Goal: Information Seeking & Learning: Compare options

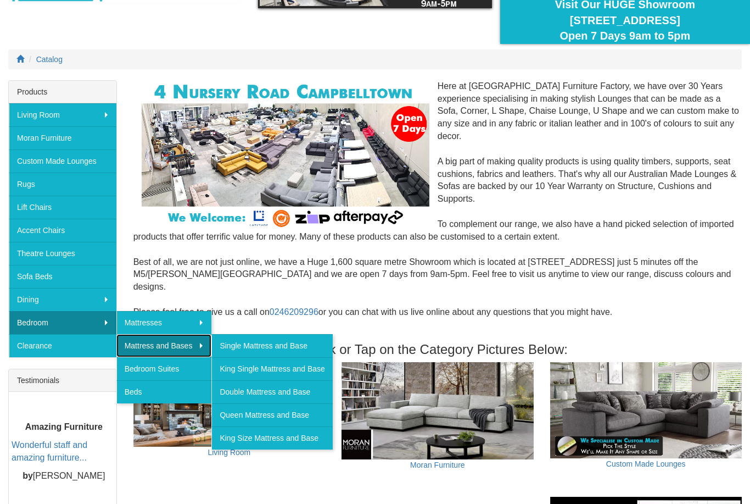
scroll to position [98, 0]
click at [293, 415] on link "Queen Mattress and Base" at bounding box center [271, 414] width 121 height 23
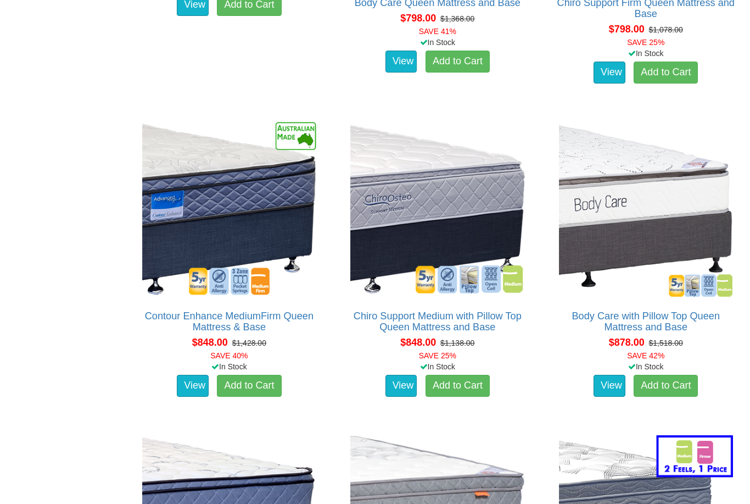
scroll to position [889, 0]
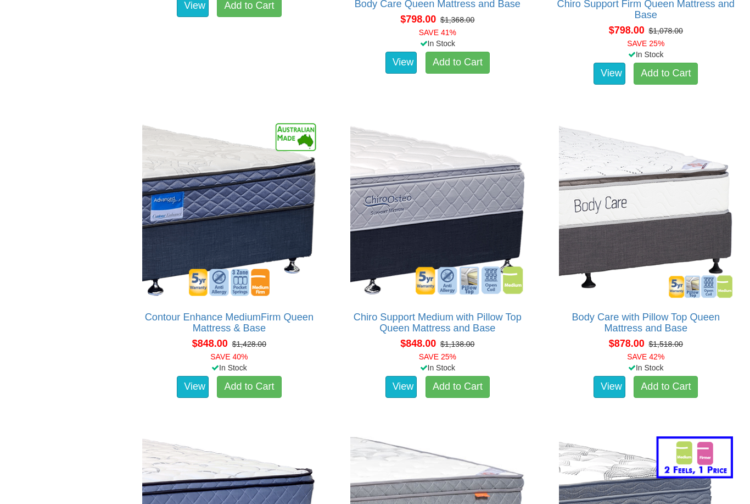
click at [462, 227] on img at bounding box center [438, 210] width 180 height 180
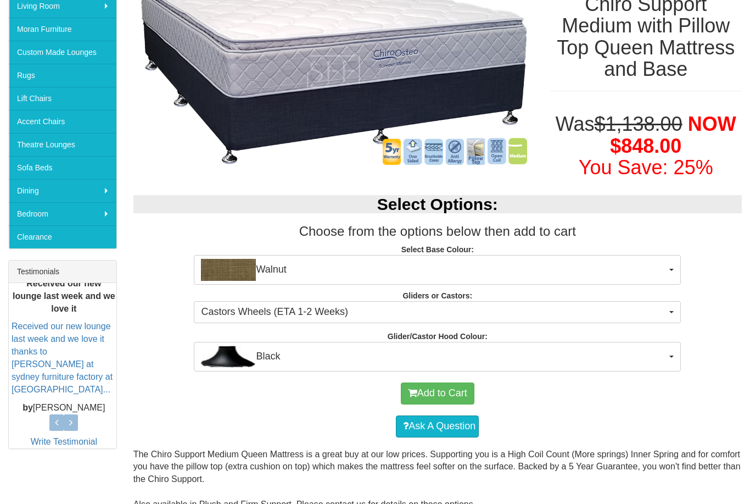
scroll to position [210, 0]
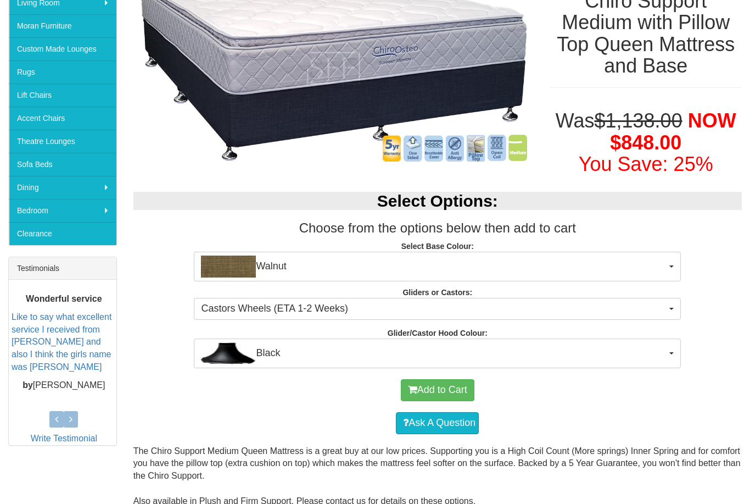
click at [661, 353] on span "Black" at bounding box center [434, 353] width 466 height 22
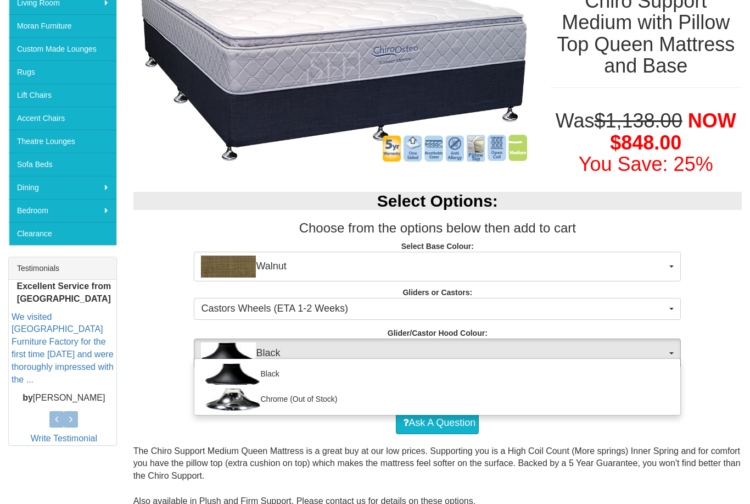
click at [711, 387] on div at bounding box center [375, 252] width 750 height 504
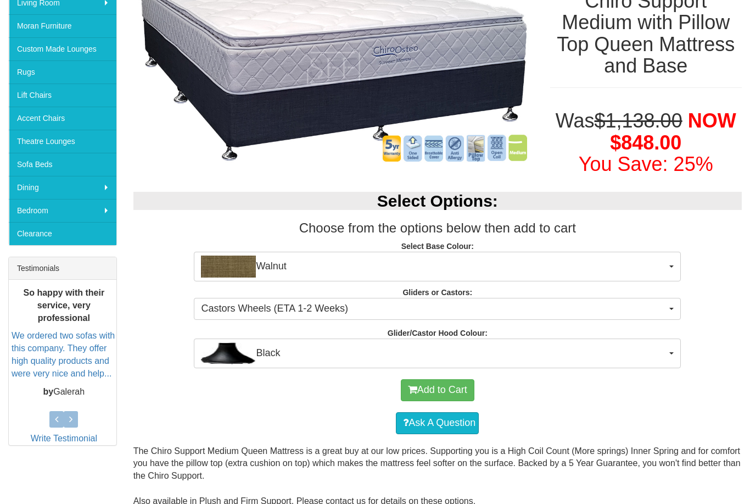
click at [663, 268] on span "Walnut" at bounding box center [434, 266] width 466 height 22
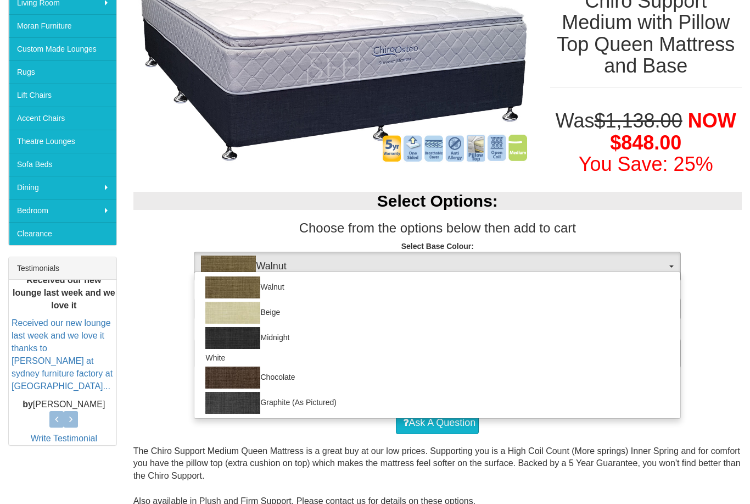
click at [719, 361] on div at bounding box center [375, 252] width 750 height 504
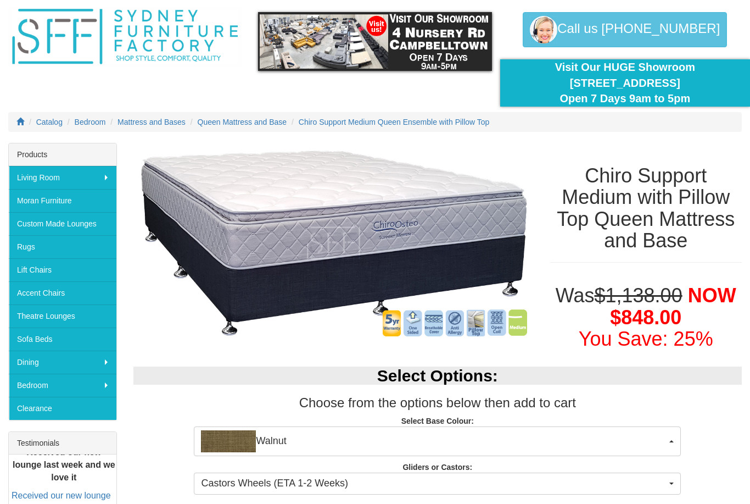
scroll to position [0, 0]
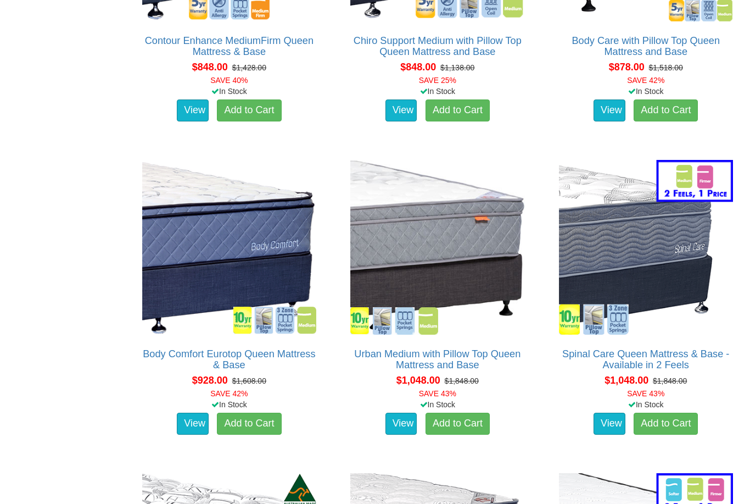
scroll to position [1163, 0]
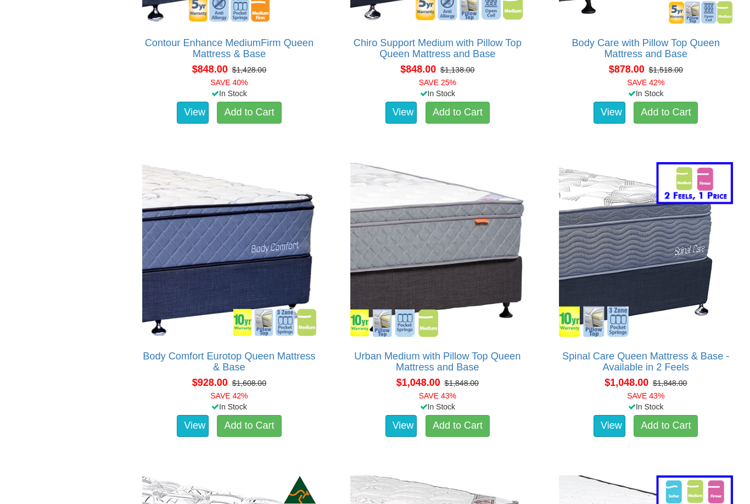
click at [197, 420] on link "View" at bounding box center [193, 426] width 32 height 22
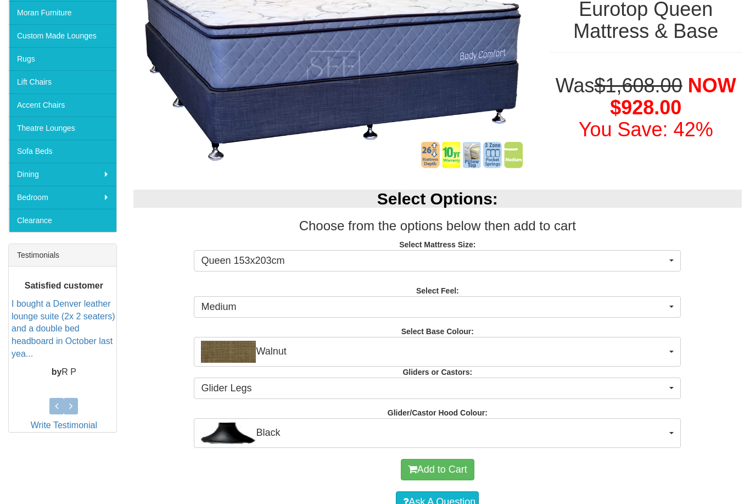
scroll to position [223, 0]
click at [671, 352] on button "Walnut" at bounding box center [437, 352] width 487 height 30
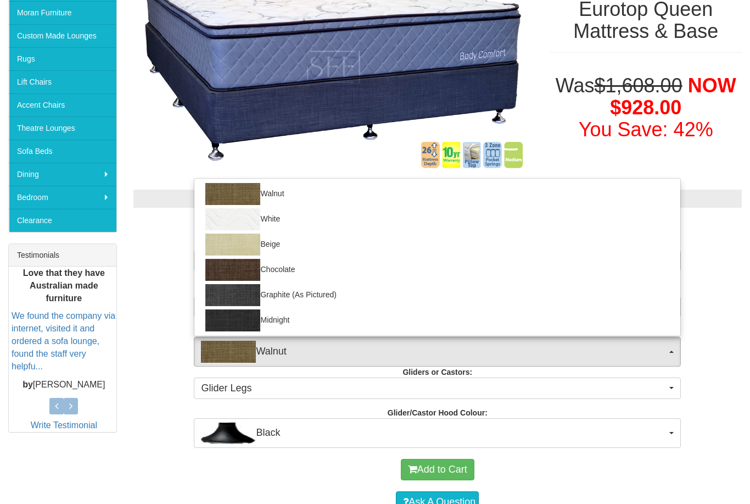
click at [670, 350] on div at bounding box center [375, 252] width 750 height 504
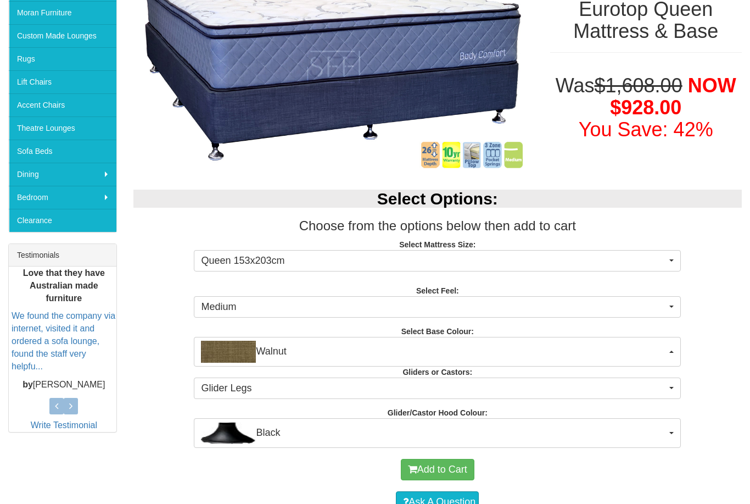
click at [668, 387] on button "Glider Legs" at bounding box center [437, 388] width 487 height 22
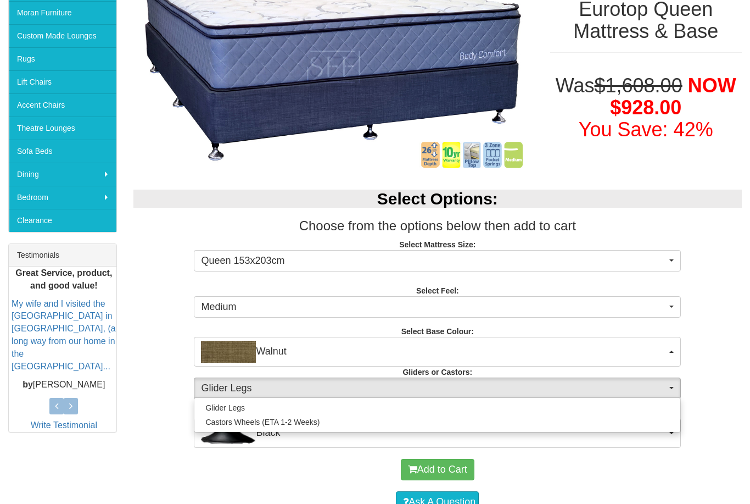
click at [666, 389] on div at bounding box center [375, 252] width 750 height 504
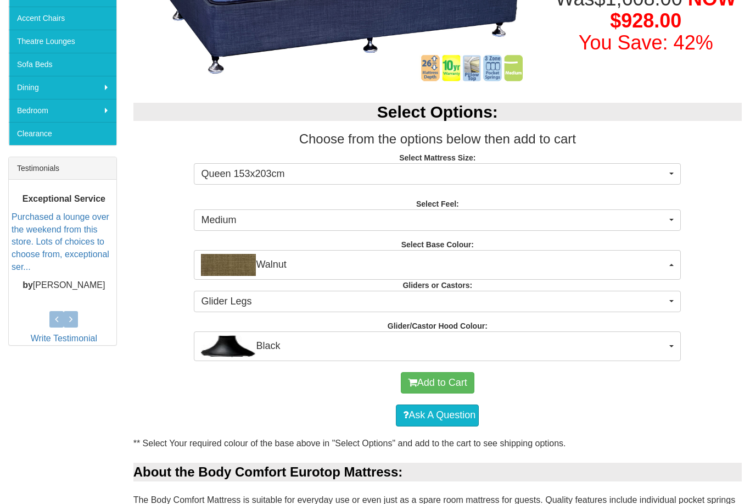
scroll to position [310, 0]
click at [665, 346] on span "Black" at bounding box center [434, 346] width 466 height 22
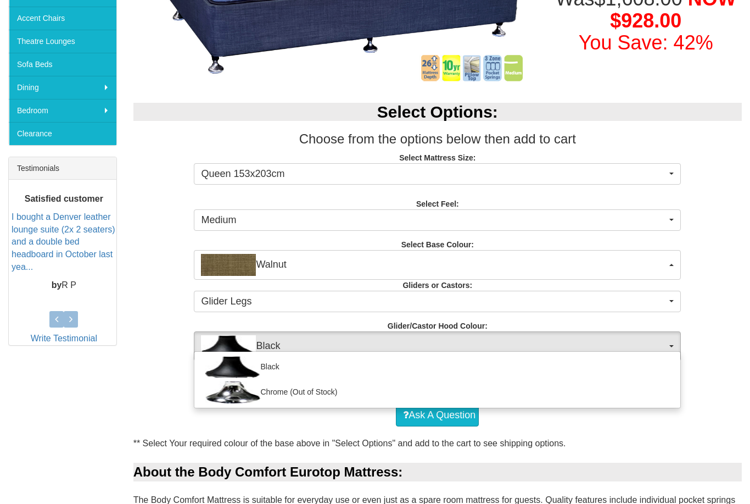
click at [685, 426] on div at bounding box center [375, 252] width 750 height 504
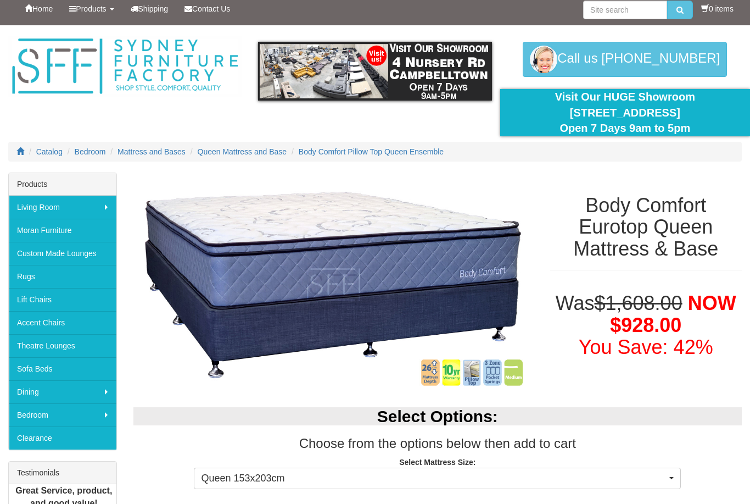
scroll to position [7, 0]
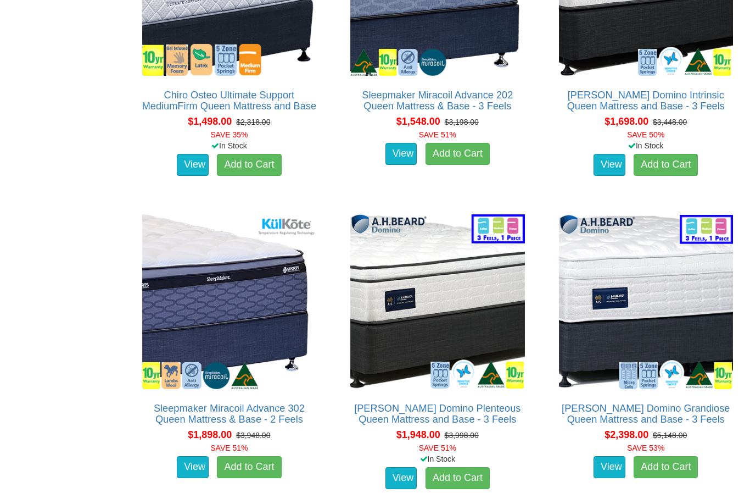
scroll to position [2676, 0]
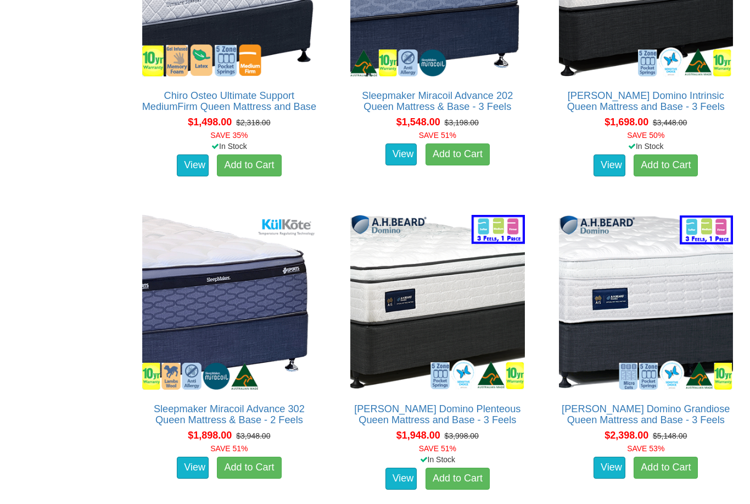
click at [671, 326] on img at bounding box center [646, 302] width 180 height 180
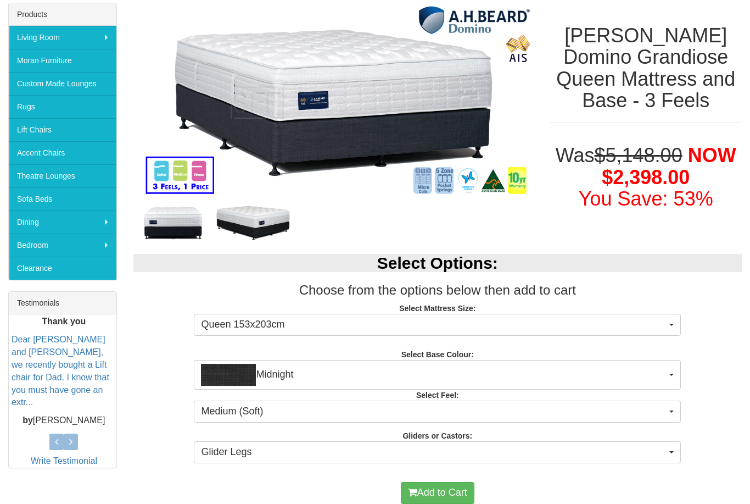
scroll to position [175, 0]
click at [666, 327] on span "Queen 153x203cm" at bounding box center [434, 324] width 466 height 14
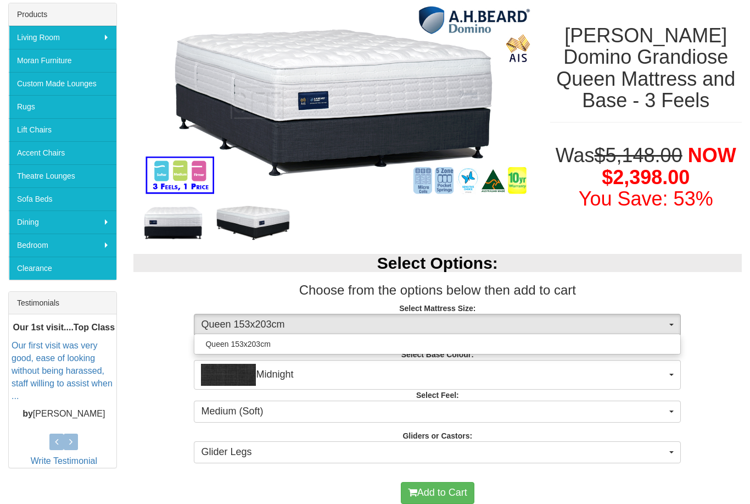
click at [709, 367] on div at bounding box center [375, 252] width 750 height 504
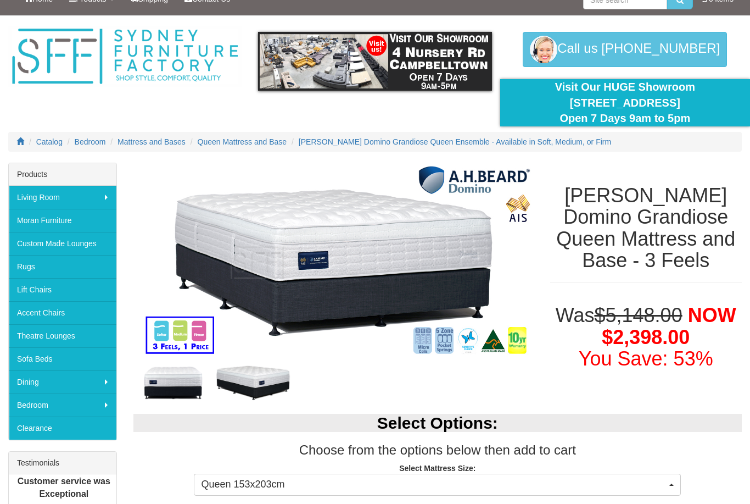
scroll to position [0, 0]
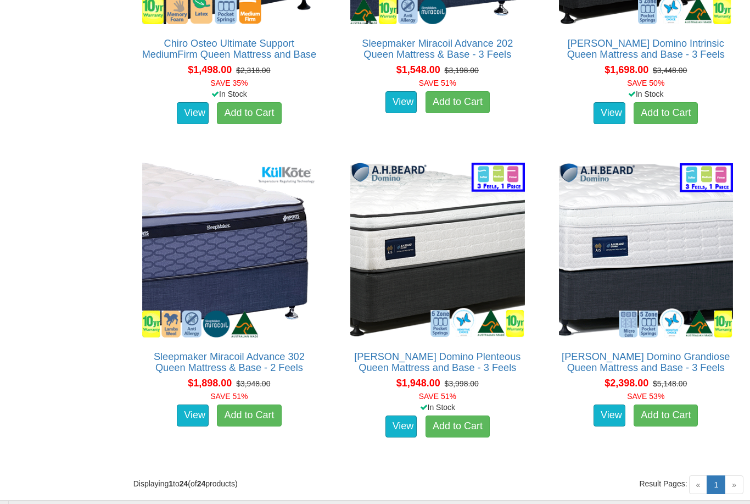
scroll to position [2727, 0]
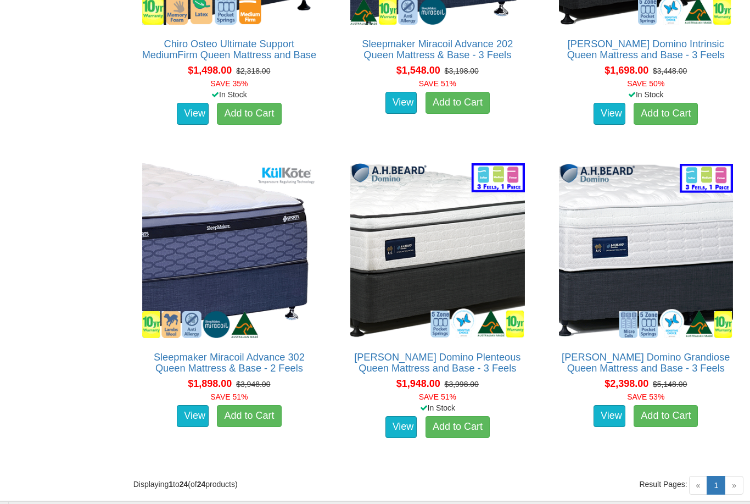
click at [262, 381] on del "$3,948.00" at bounding box center [253, 384] width 34 height 9
click at [271, 286] on img at bounding box center [230, 250] width 180 height 180
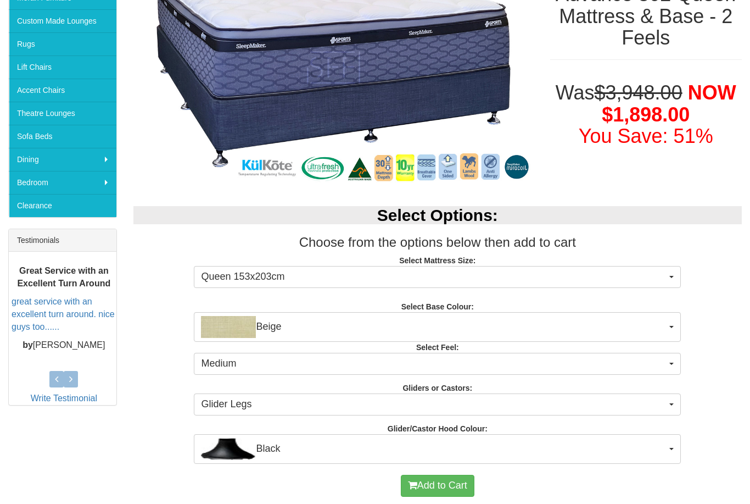
scroll to position [237, 0]
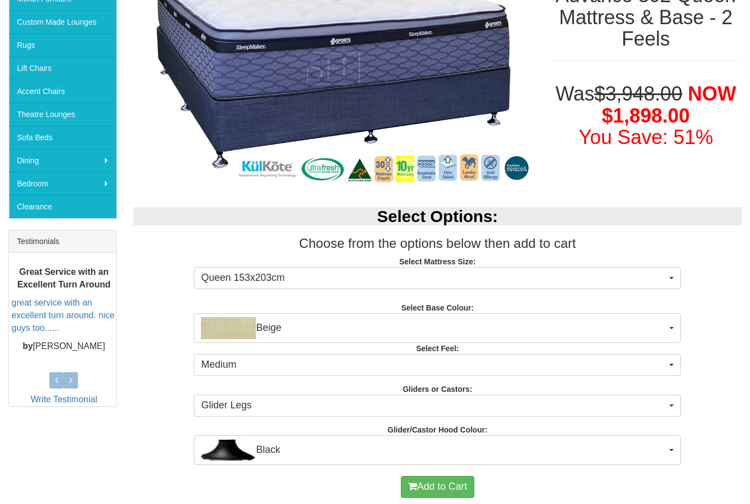
click at [663, 334] on span "Beige" at bounding box center [434, 328] width 466 height 22
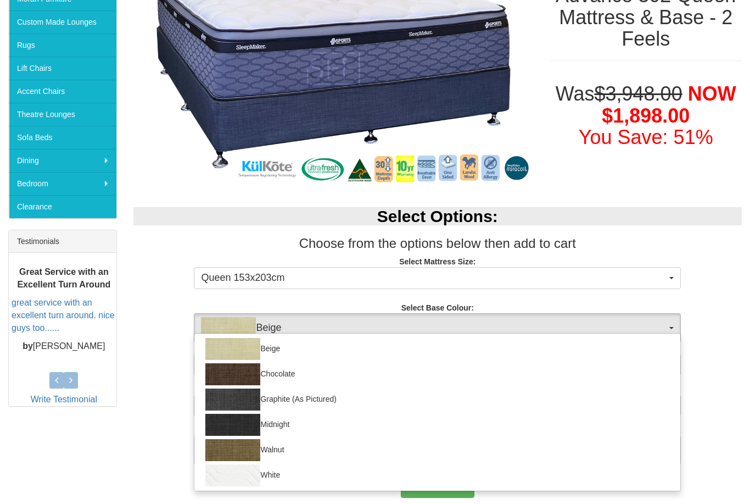
click at [670, 330] on div at bounding box center [375, 252] width 750 height 504
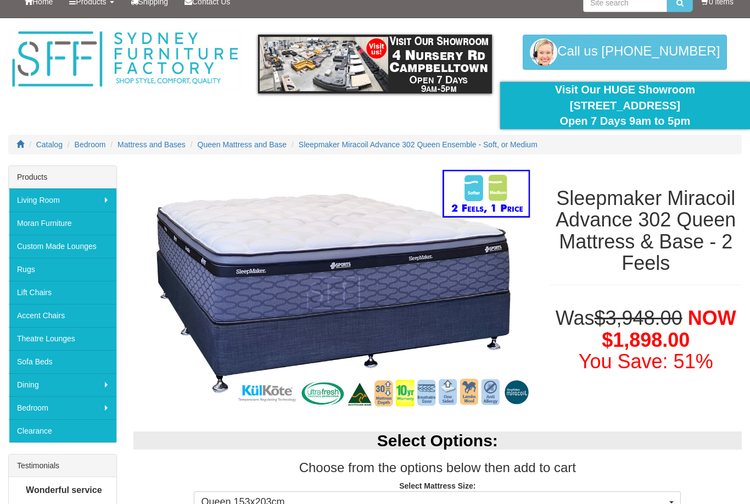
scroll to position [0, 0]
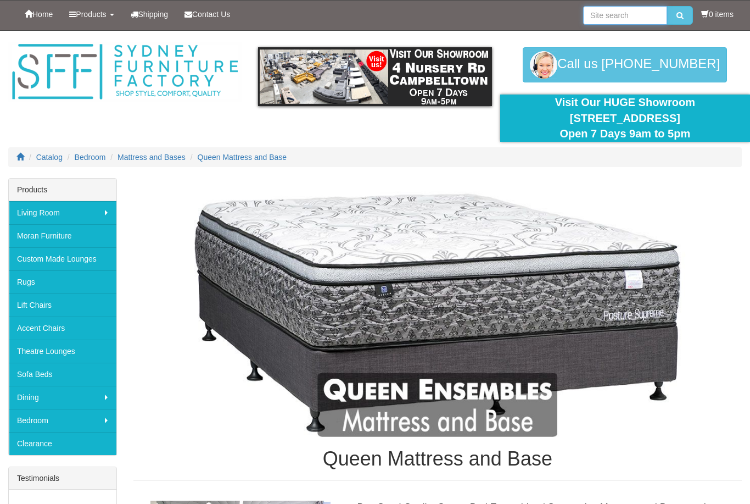
click at [645, 22] on input "search" at bounding box center [625, 15] width 84 height 19
type input "Bedheads"
click at [677, 15] on button "submit" at bounding box center [680, 15] width 26 height 19
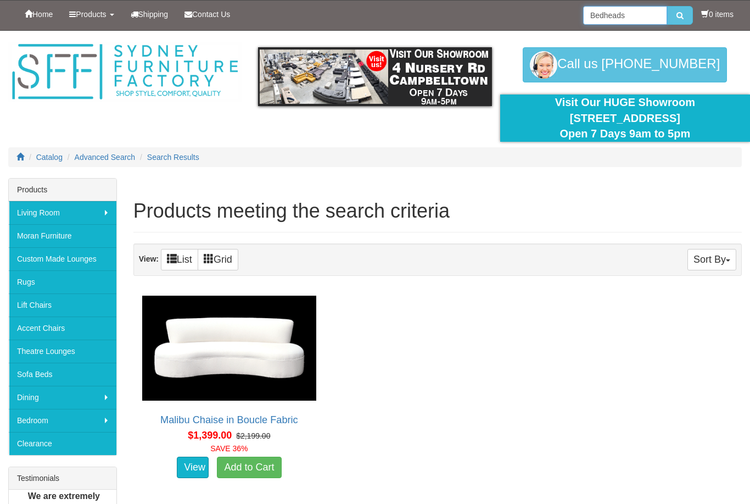
click at [646, 16] on input "Bedheads" at bounding box center [625, 15] width 84 height 19
type input "Bedhead"
click at [677, 15] on button "submit" at bounding box center [680, 15] width 26 height 19
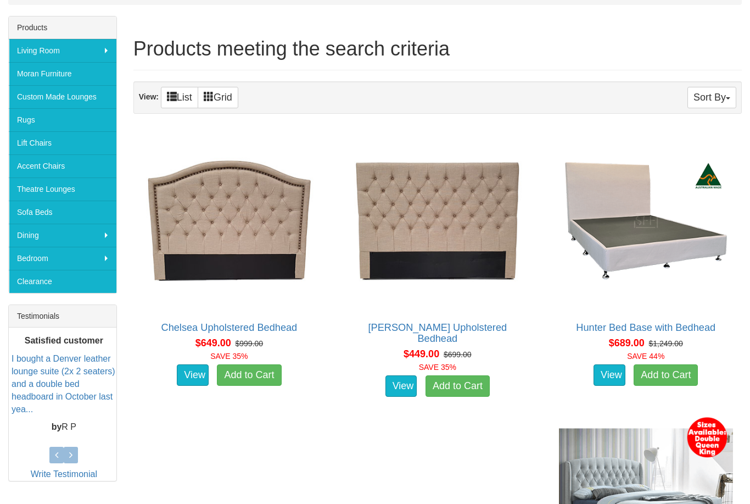
scroll to position [162, 0]
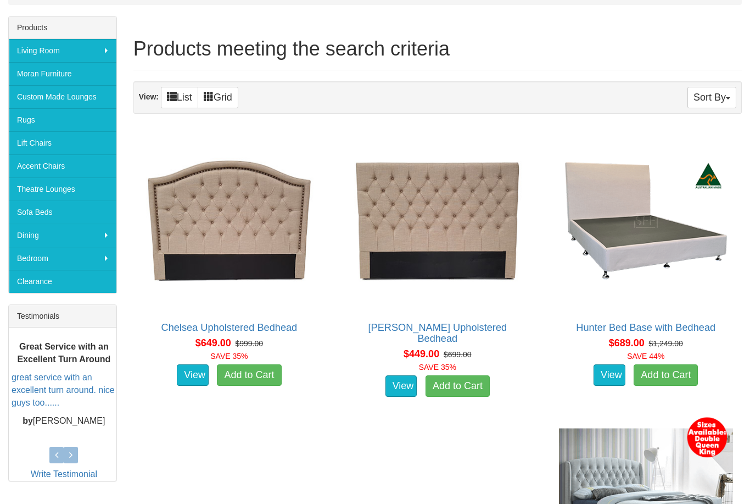
click at [466, 261] on img at bounding box center [438, 221] width 180 height 180
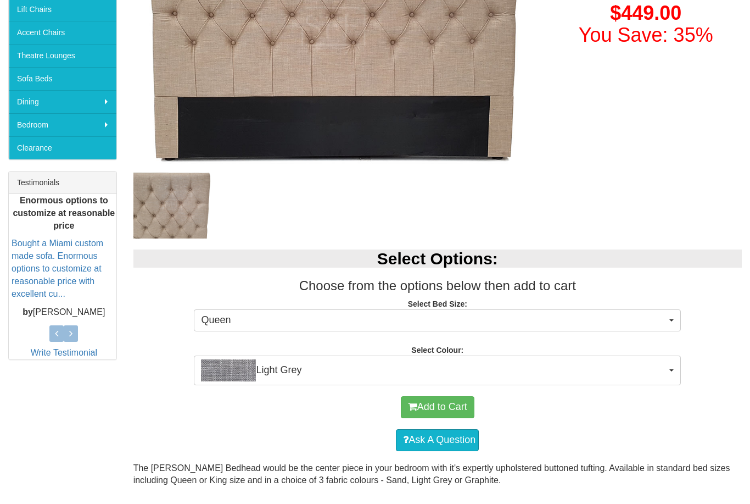
scroll to position [293, 0]
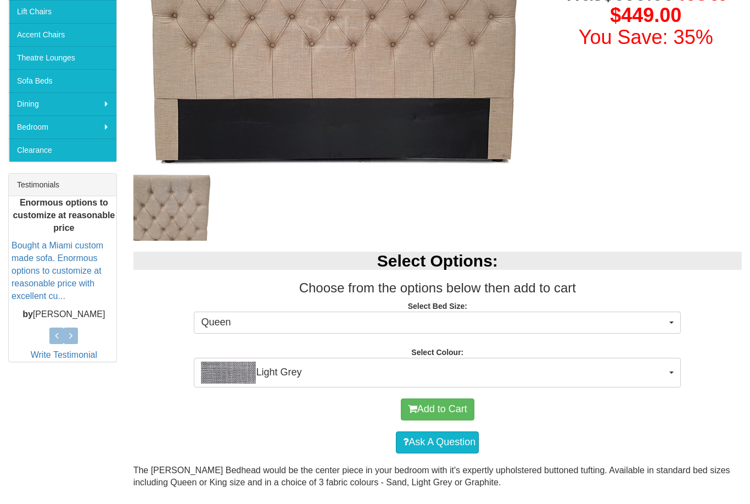
click at [665, 375] on span "Light Grey" at bounding box center [434, 372] width 466 height 22
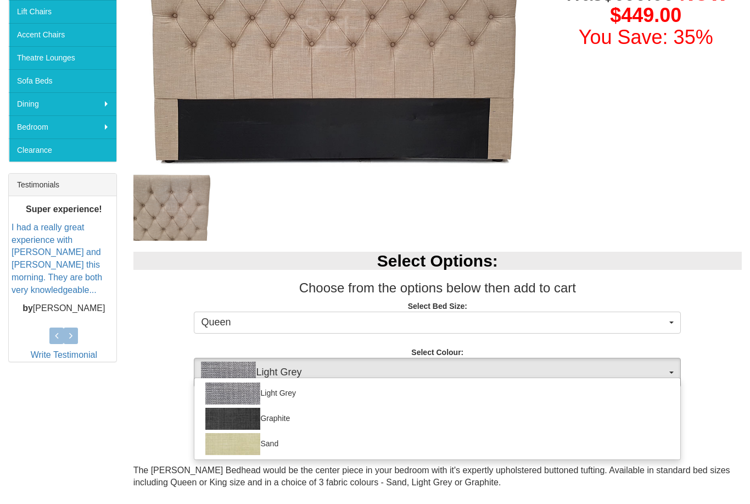
click at [711, 405] on div at bounding box center [375, 252] width 750 height 504
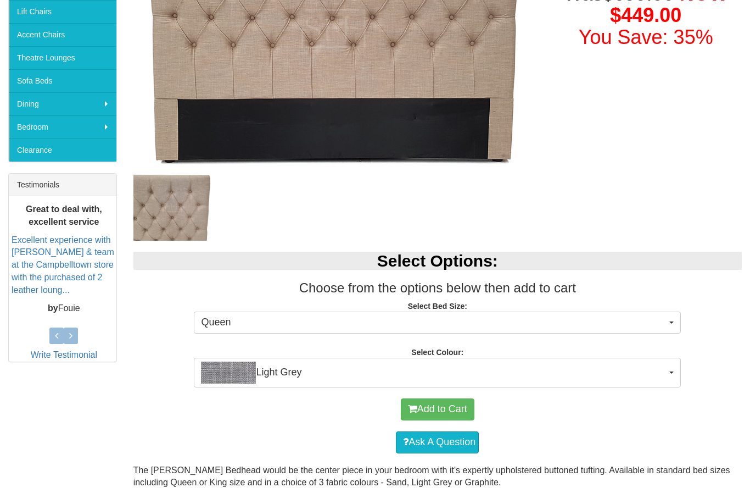
click at [666, 324] on span "Queen" at bounding box center [434, 322] width 466 height 14
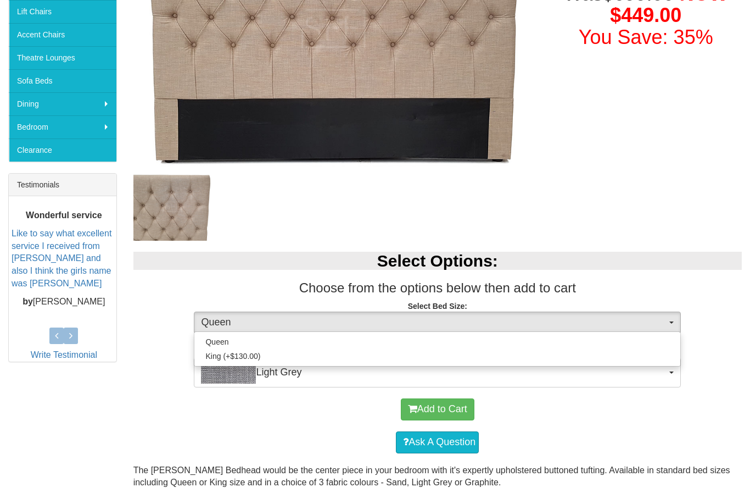
click at [705, 386] on div at bounding box center [375, 252] width 750 height 504
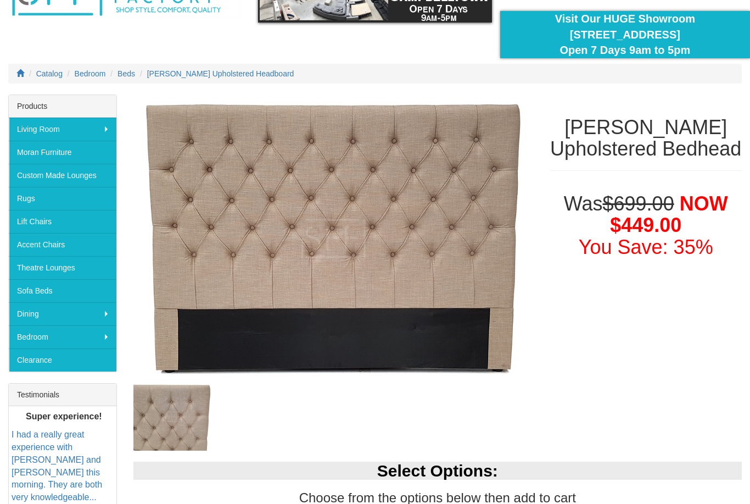
scroll to position [0, 0]
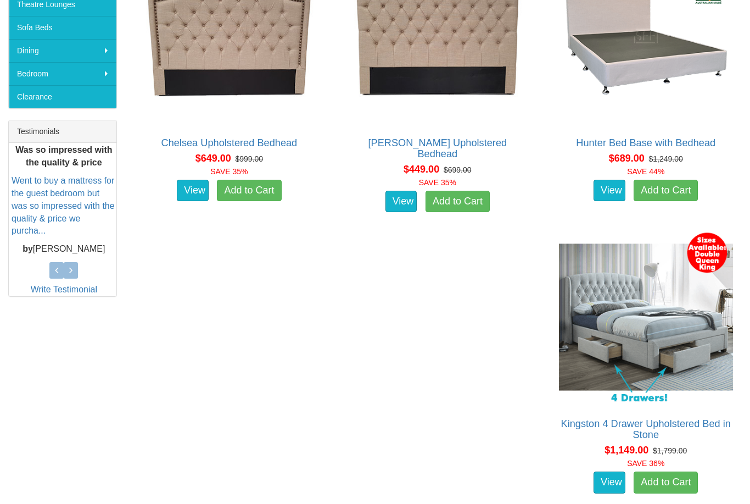
scroll to position [347, 0]
